Goal: Information Seeking & Learning: Learn about a topic

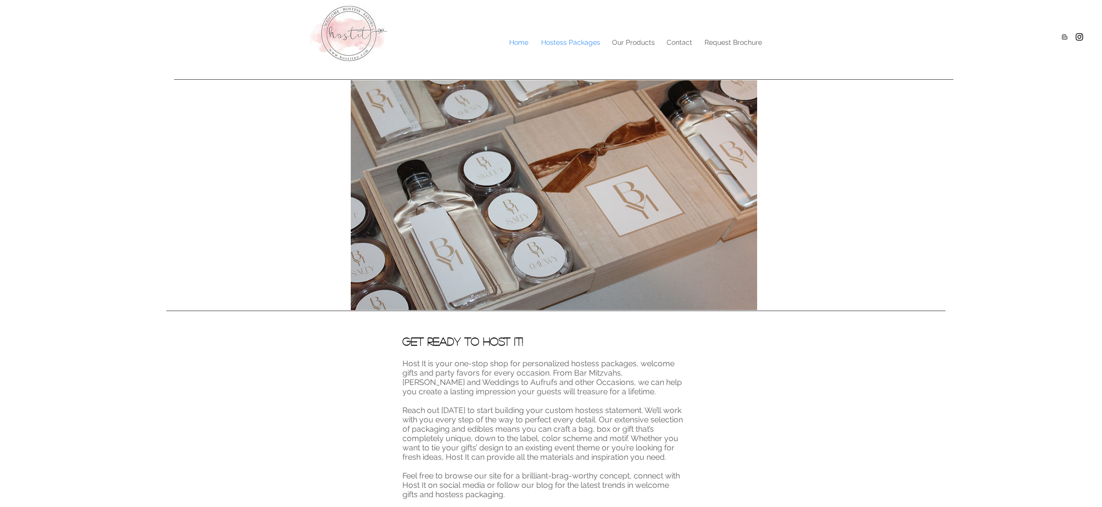
click at [581, 43] on p "Hostess Packages" at bounding box center [570, 42] width 69 height 15
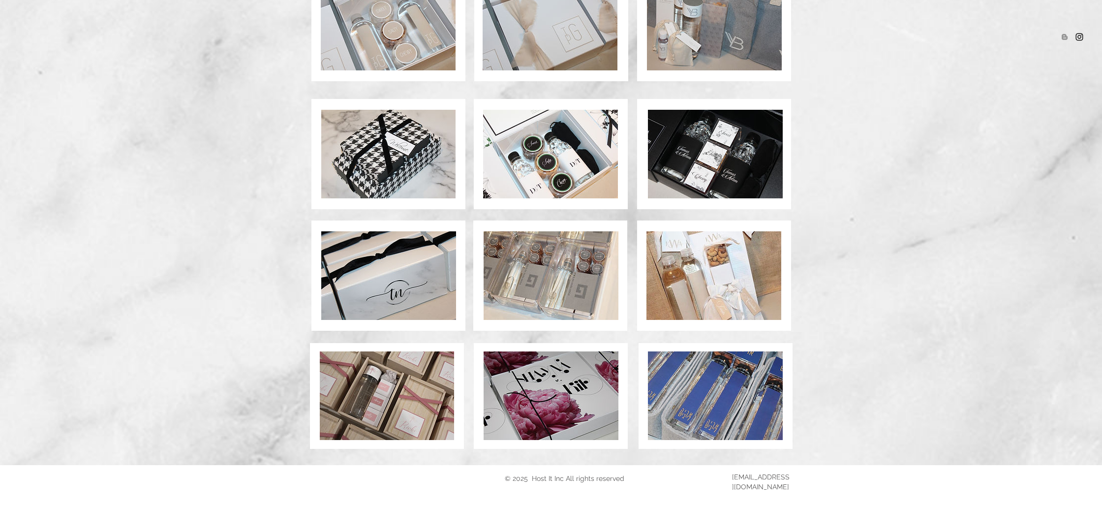
scroll to position [576, 0]
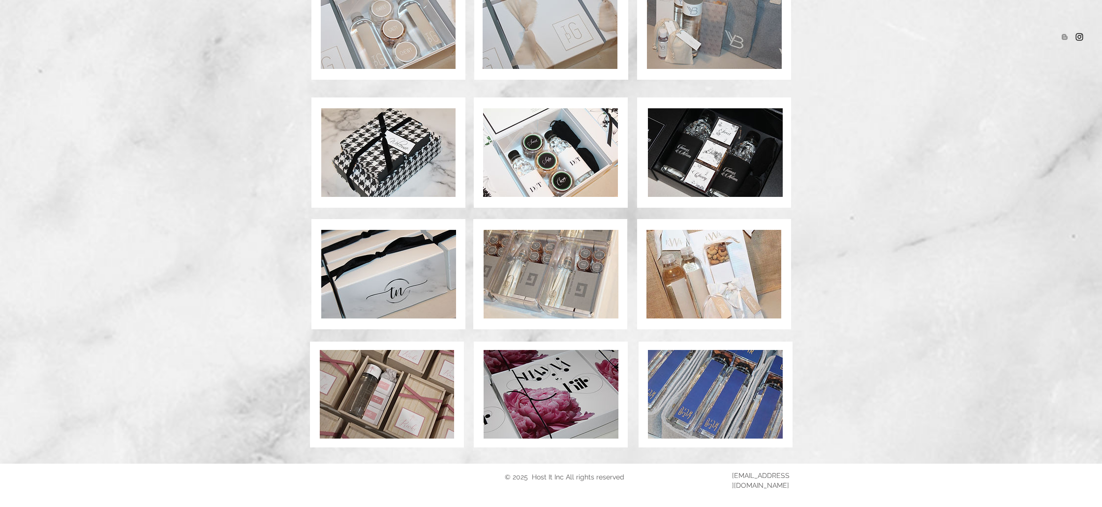
click at [536, 274] on img at bounding box center [551, 274] width 135 height 89
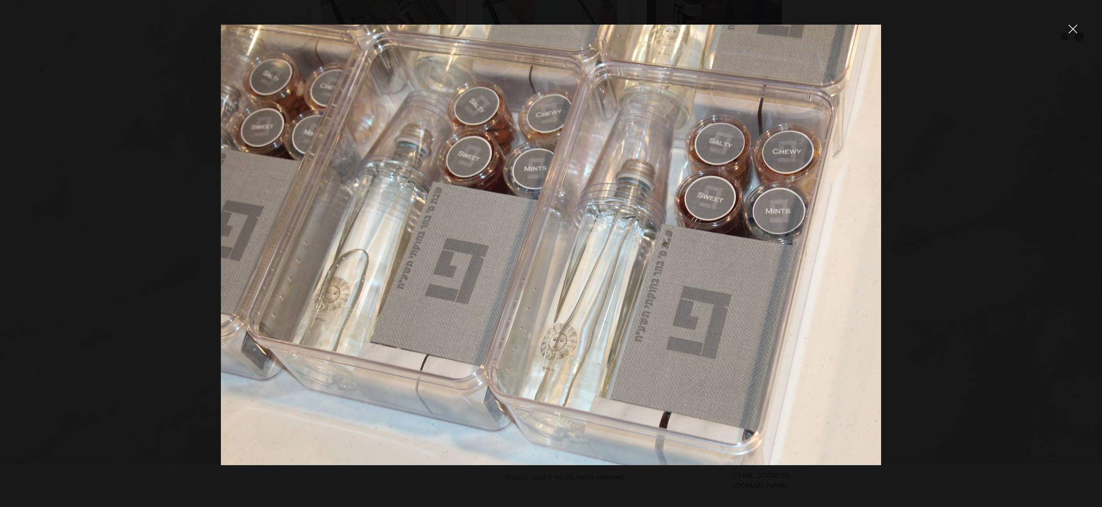
scroll to position [576, 0]
